Goal: Task Accomplishment & Management: Manage account settings

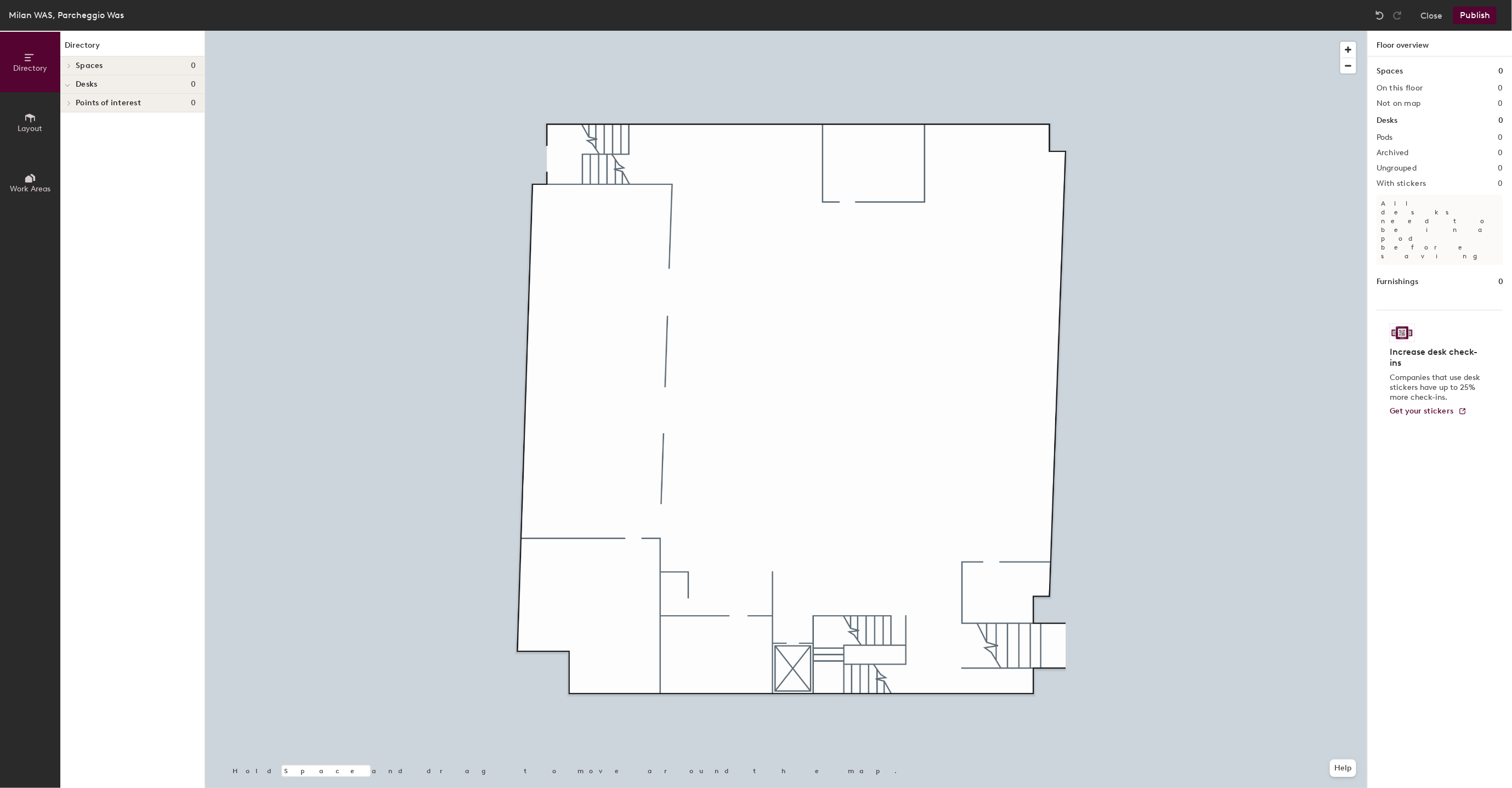
click at [1466, 20] on button "Publish" at bounding box center [1475, 15] width 43 height 18
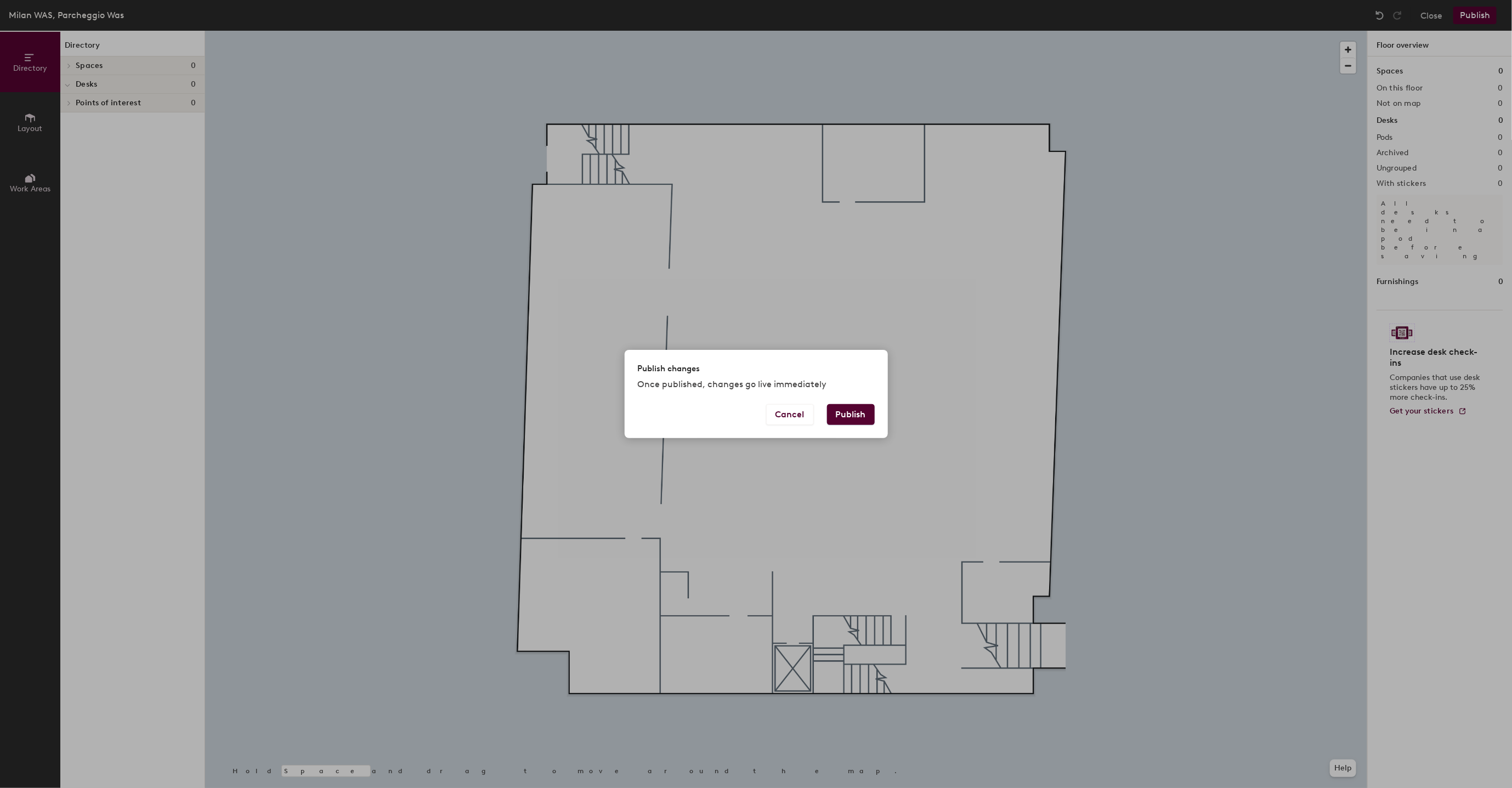
click at [843, 410] on button "Publish" at bounding box center [851, 415] width 48 height 21
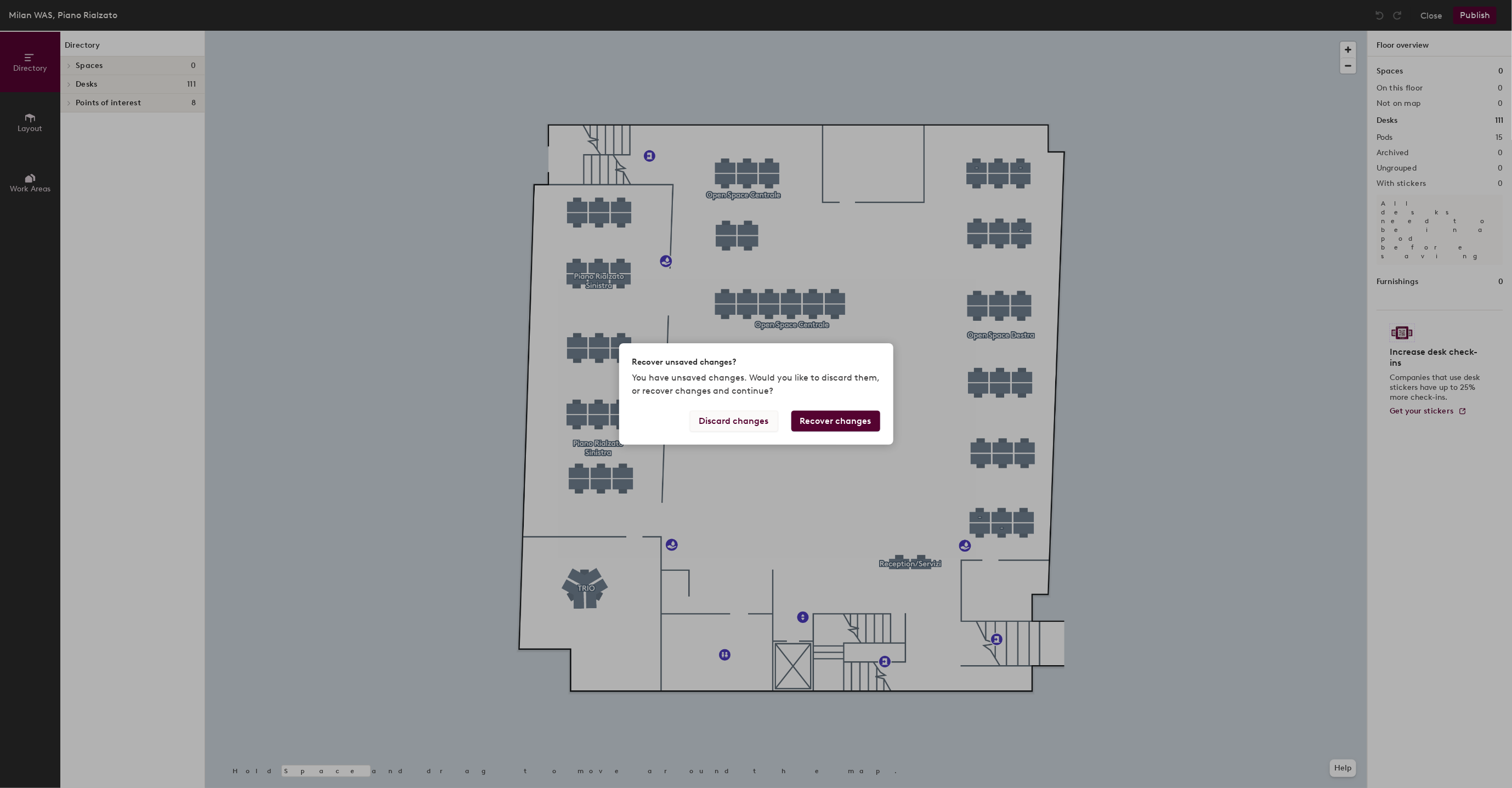
click at [725, 421] on button "Discard changes" at bounding box center [734, 421] width 89 height 21
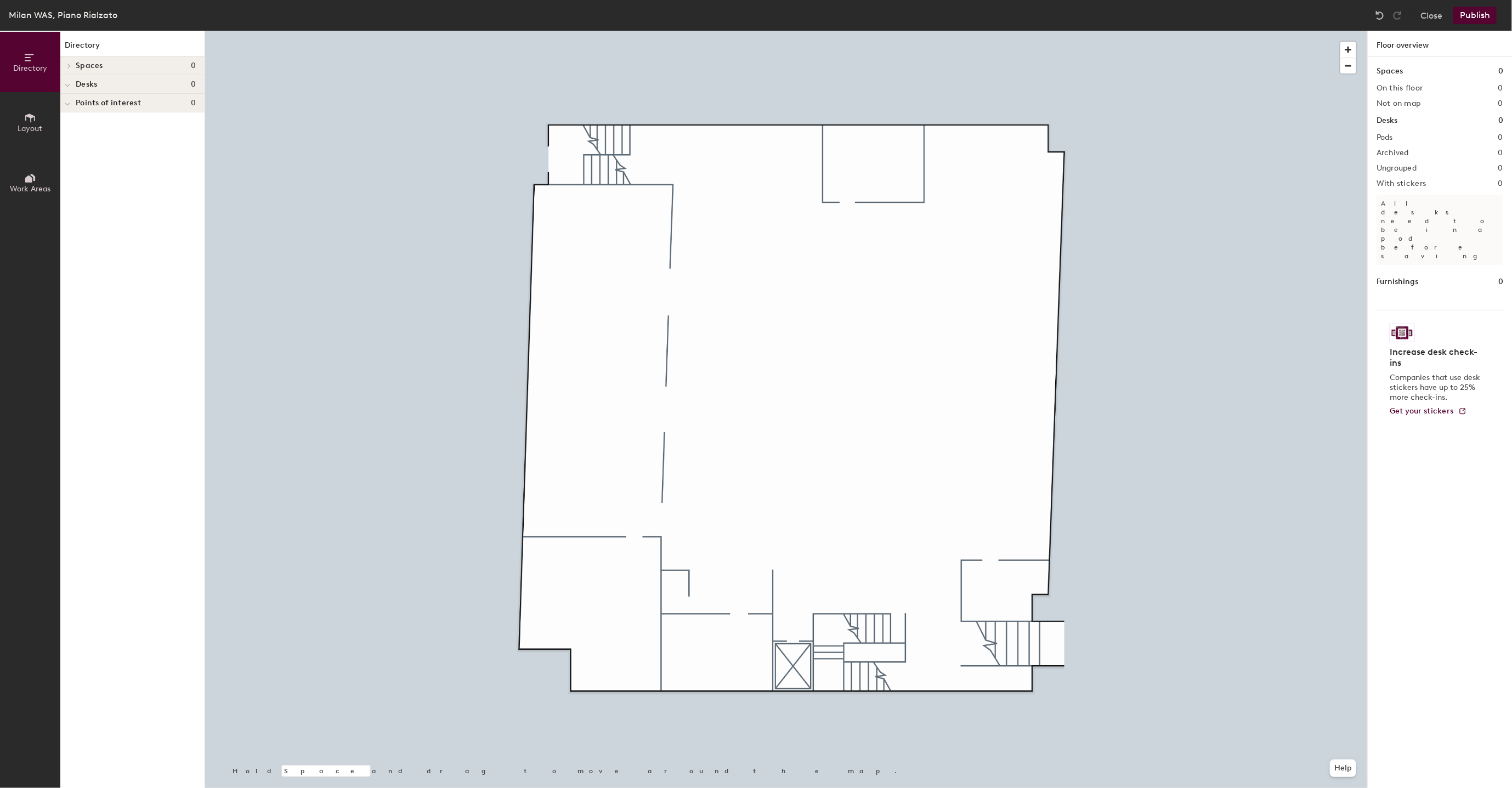
click at [1483, 18] on button "Publish" at bounding box center [1475, 15] width 43 height 18
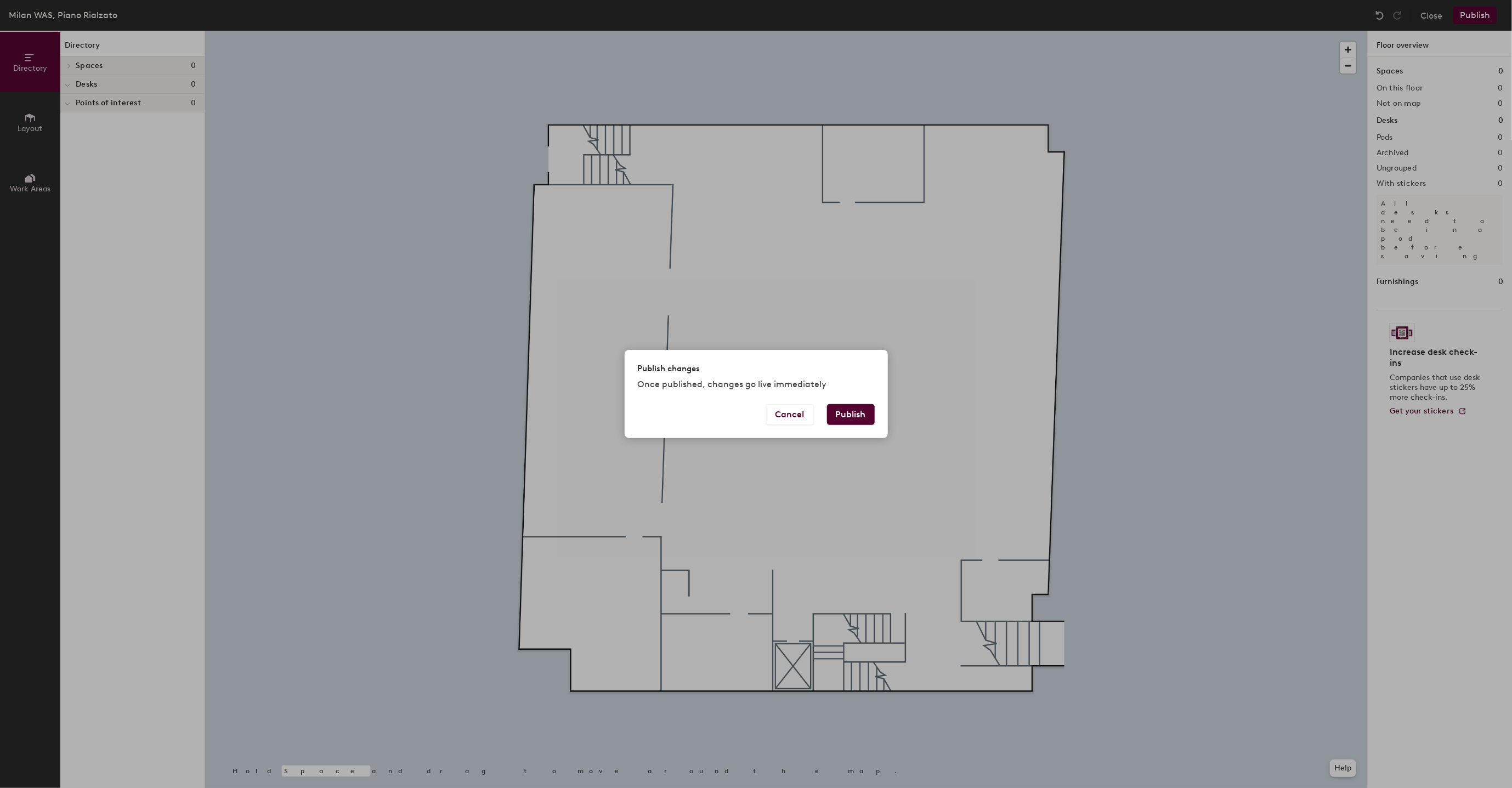
click at [869, 411] on button "Publish" at bounding box center [851, 415] width 48 height 21
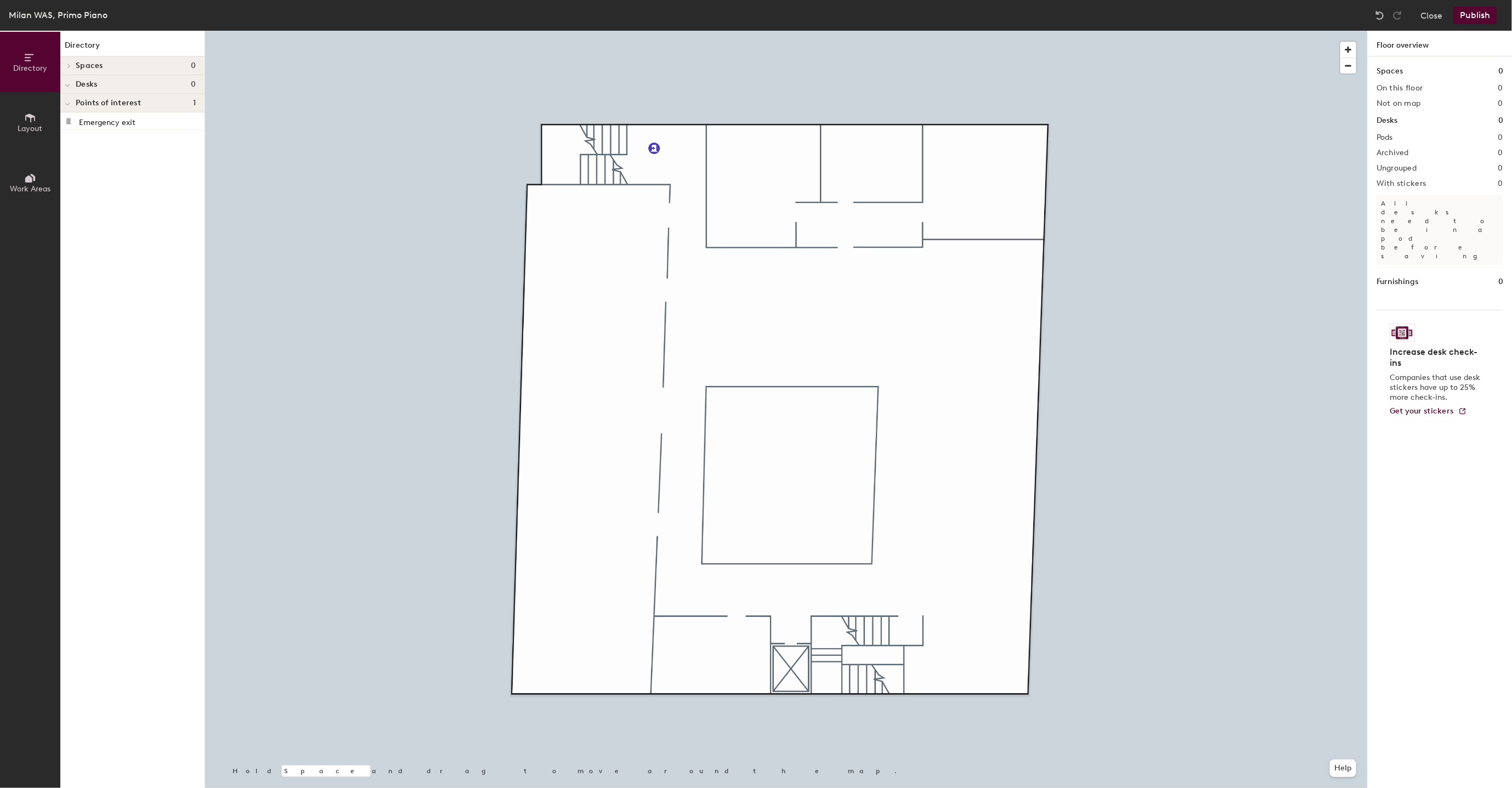
click at [1470, 13] on button "Publish" at bounding box center [1475, 15] width 43 height 18
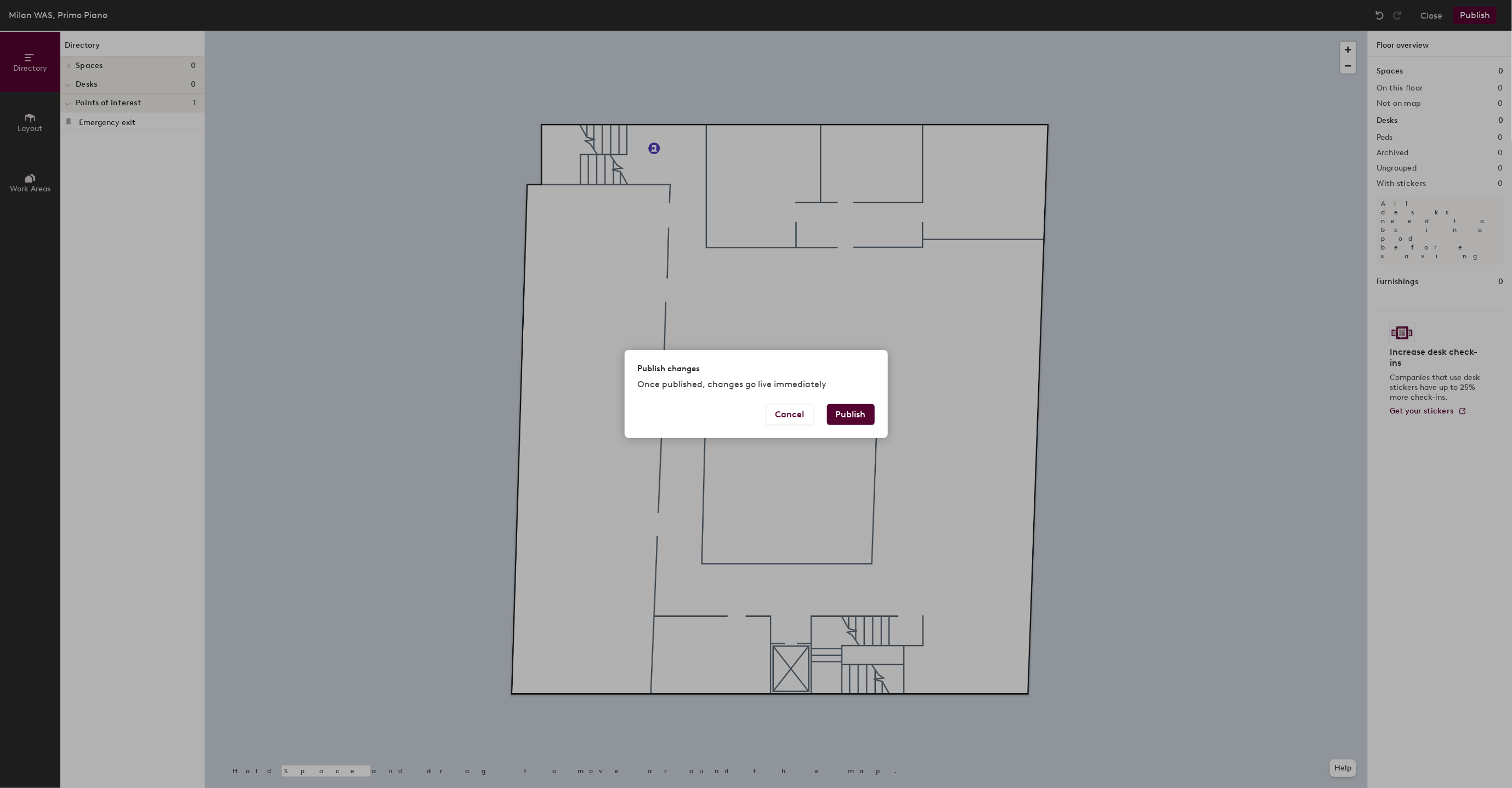
click at [866, 416] on button "Publish" at bounding box center [851, 415] width 48 height 21
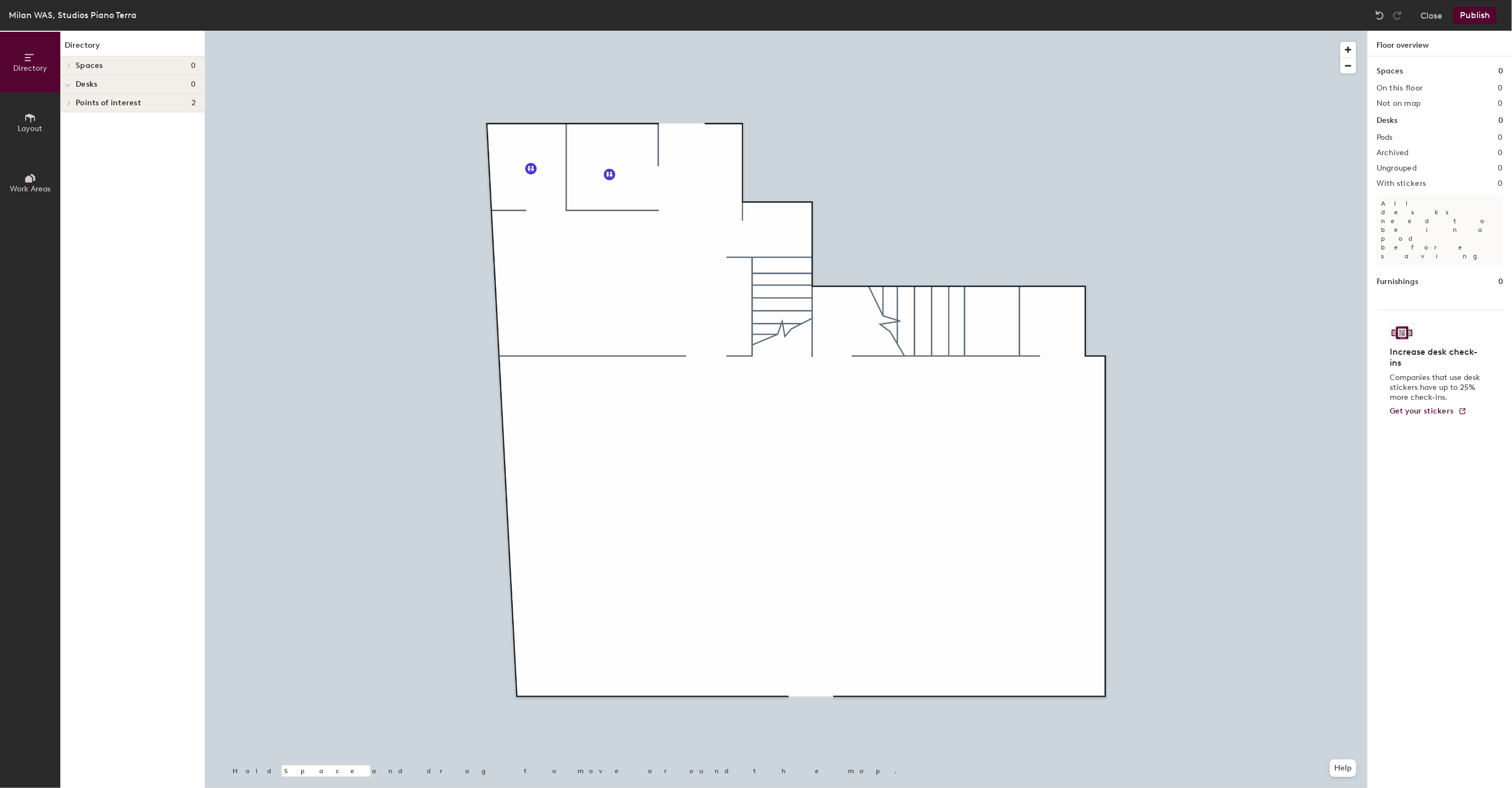
click at [1474, 14] on button "Publish" at bounding box center [1475, 15] width 43 height 18
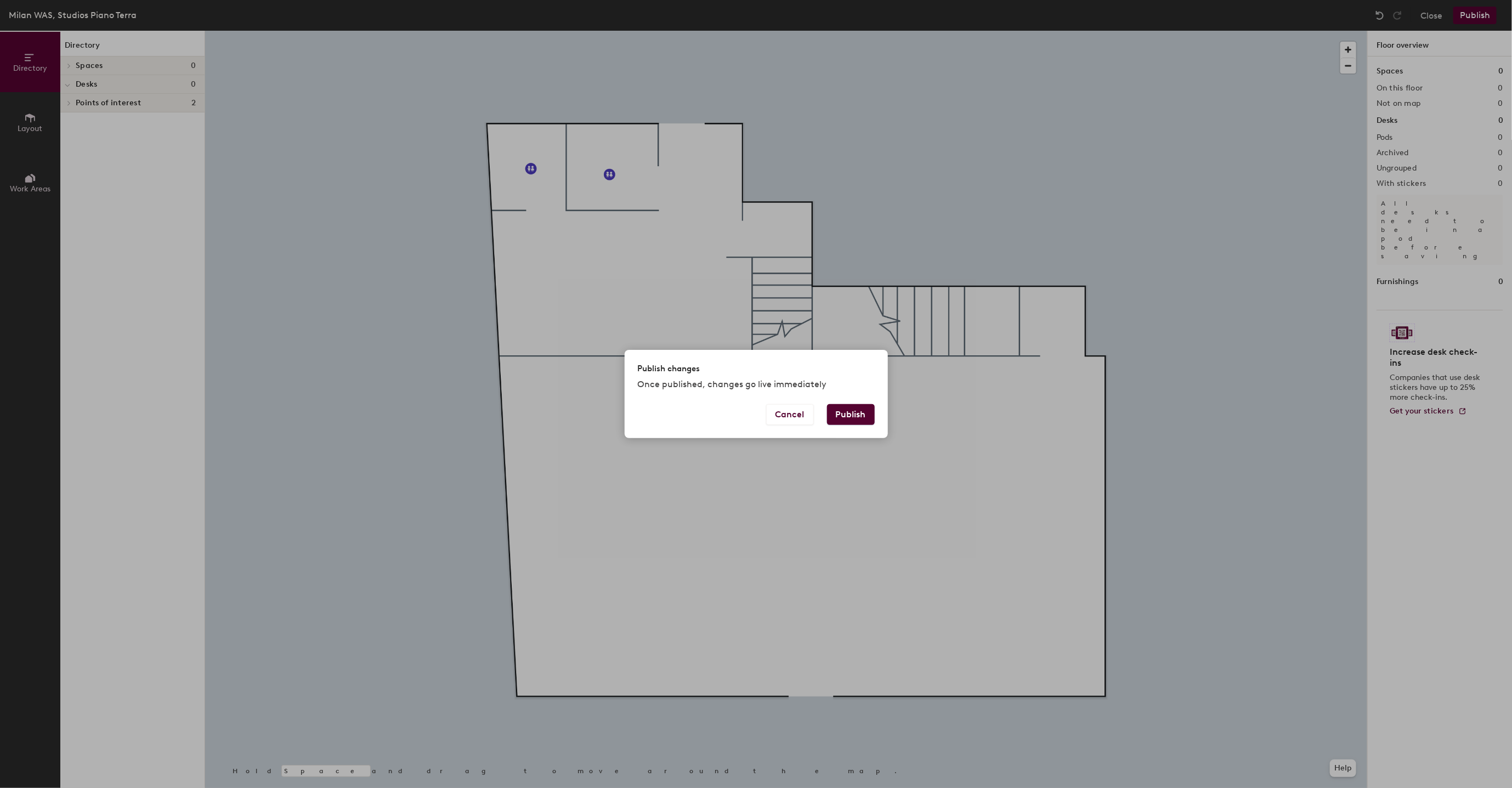
click at [892, 417] on div "Publish changes Once published, changes go live immediately Cancel Publish" at bounding box center [756, 394] width 1512 height 788
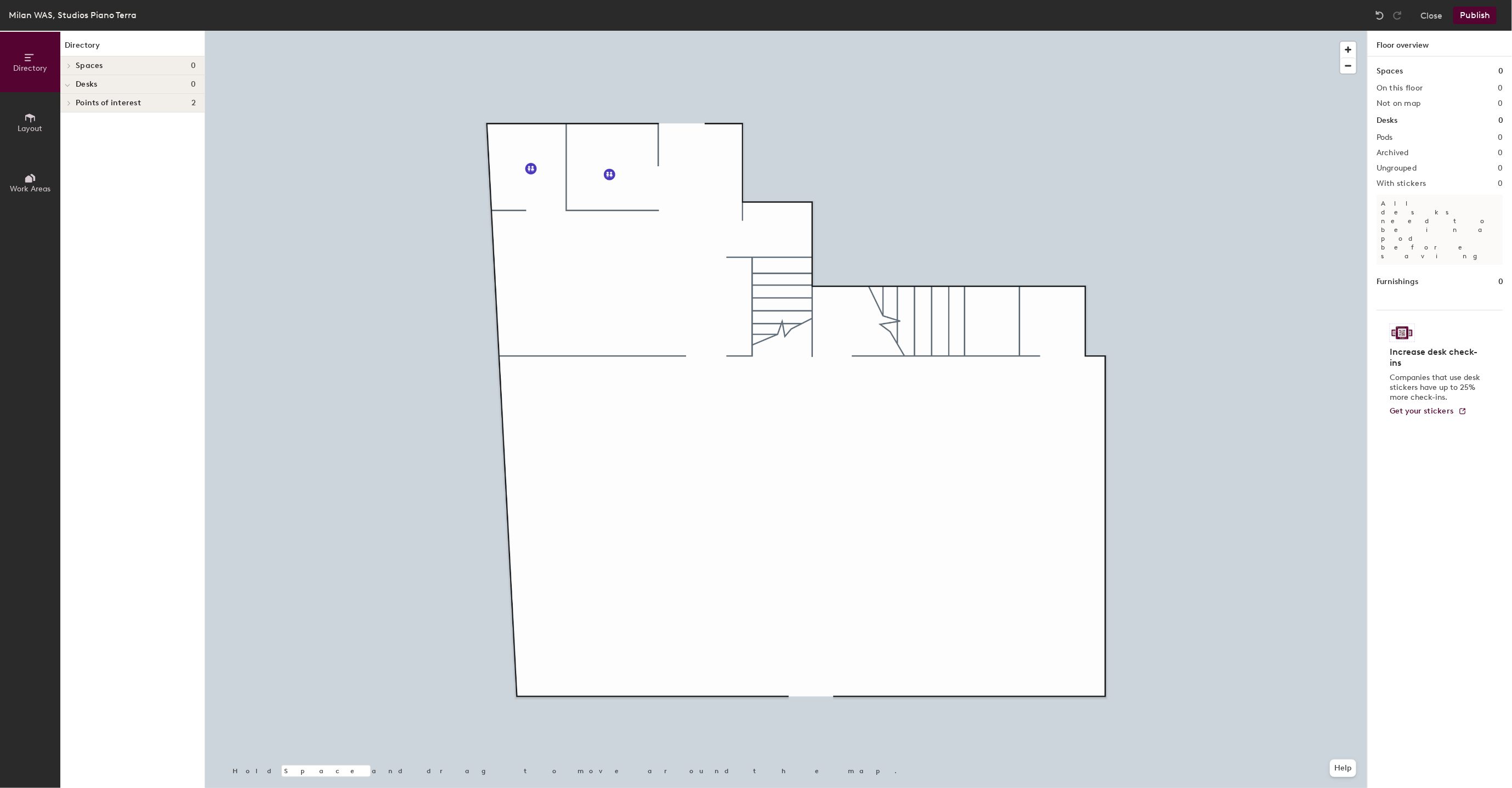
click at [1474, 20] on button "Publish" at bounding box center [1475, 15] width 43 height 18
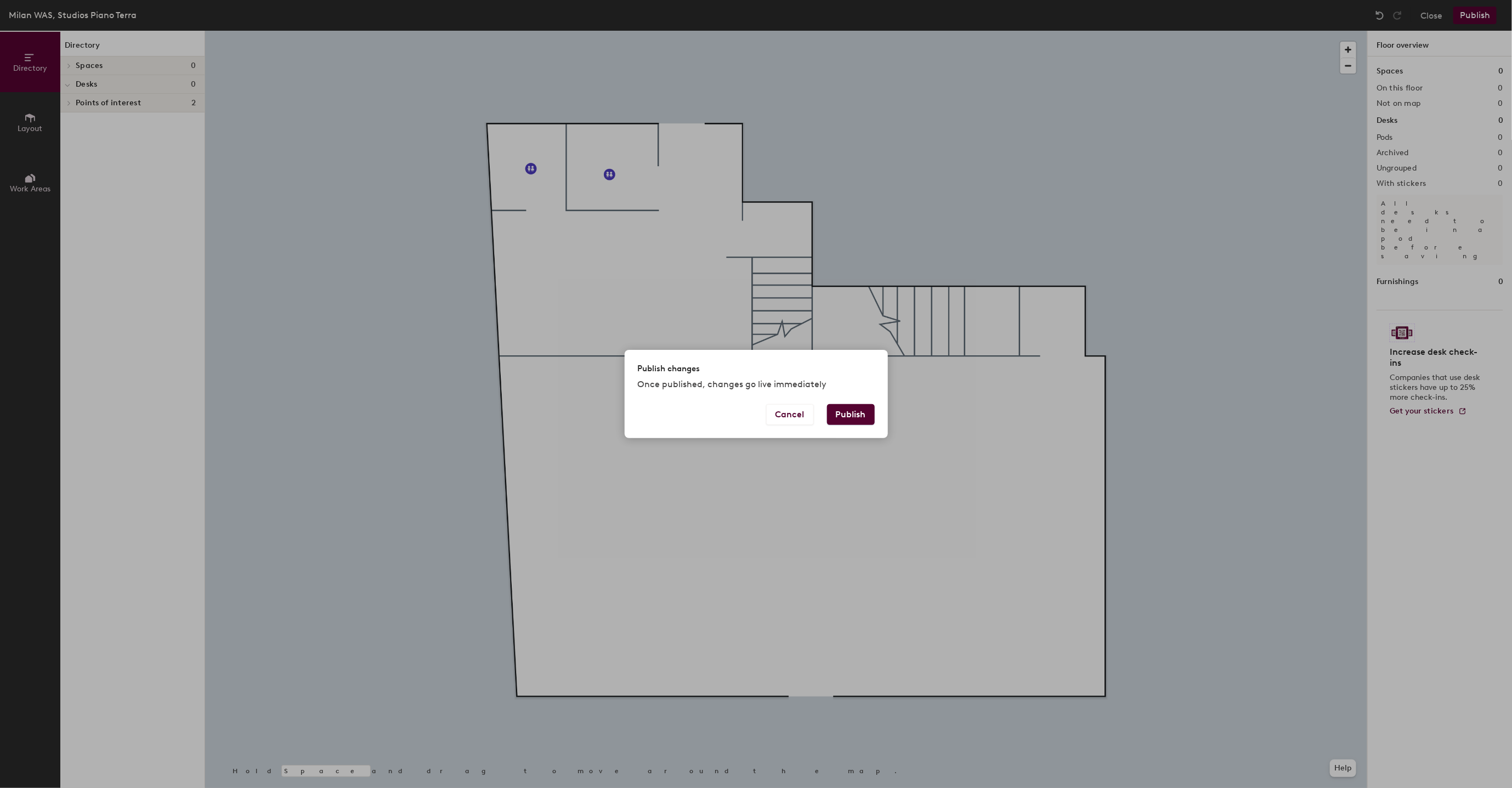
click at [852, 416] on button "Publish" at bounding box center [851, 415] width 48 height 21
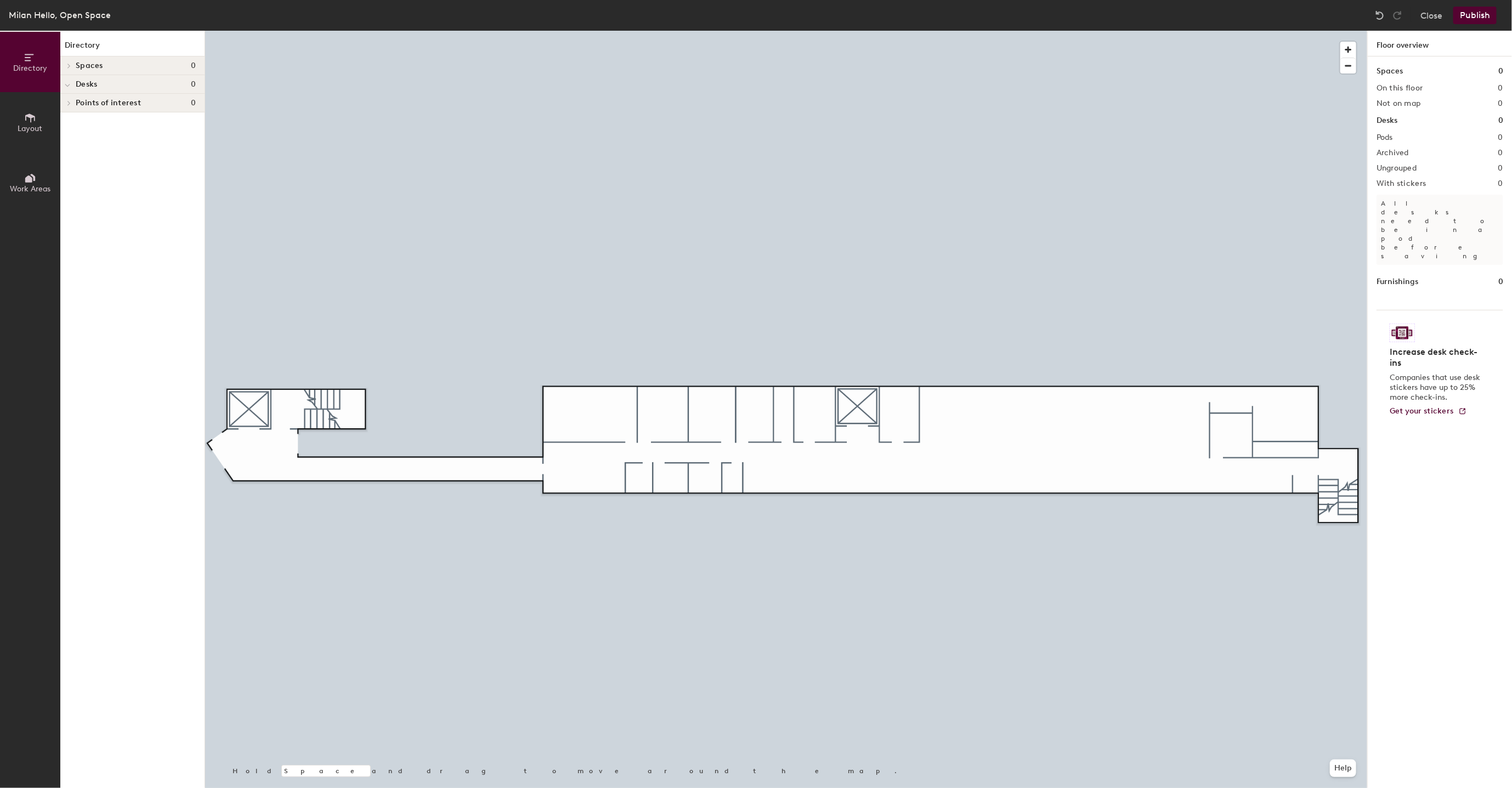
click at [1482, 15] on button "Publish" at bounding box center [1475, 15] width 43 height 18
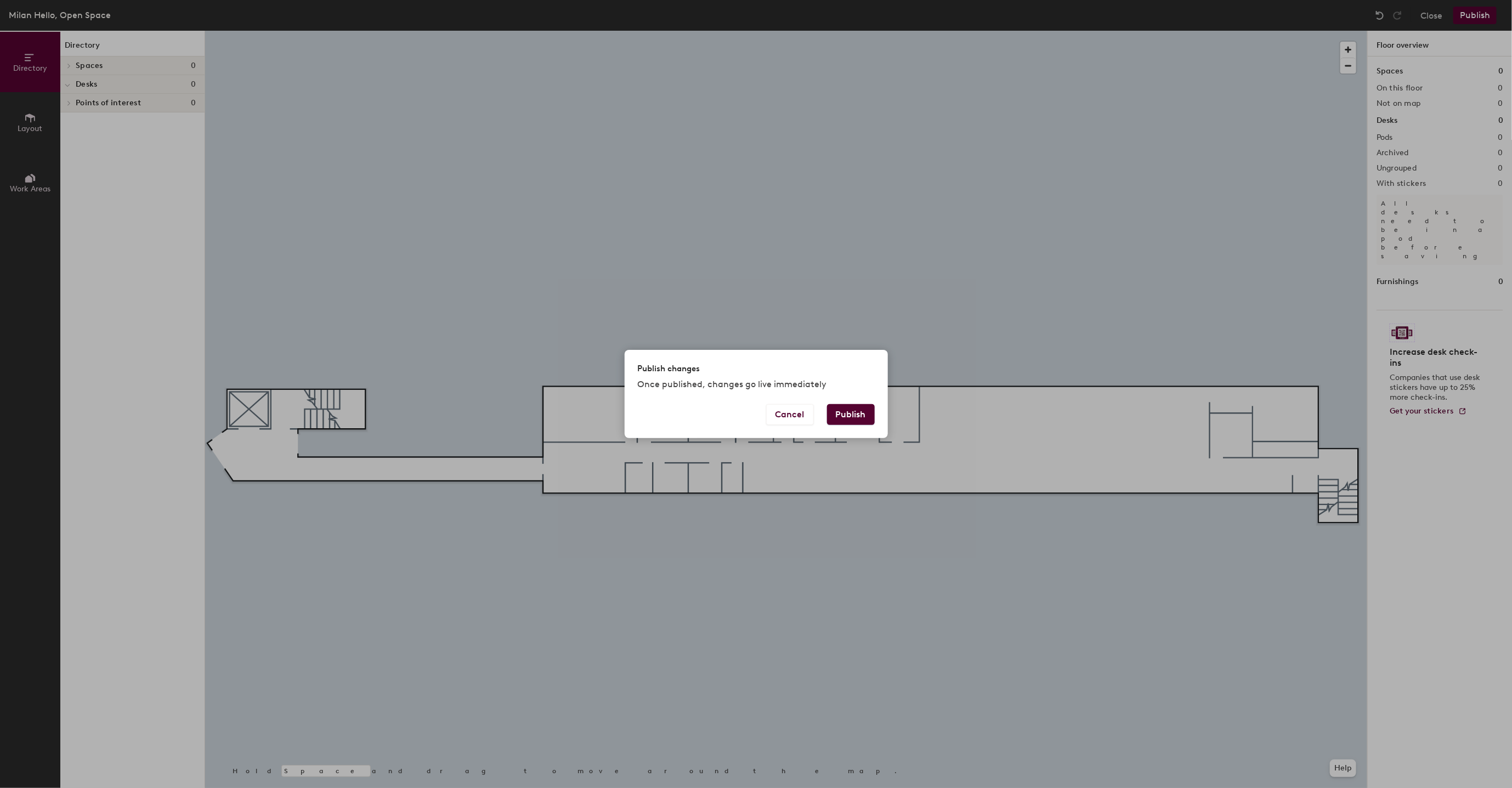
click at [839, 414] on button "Publish" at bounding box center [851, 415] width 48 height 21
